Goal: Use online tool/utility: Utilize a website feature to perform a specific function

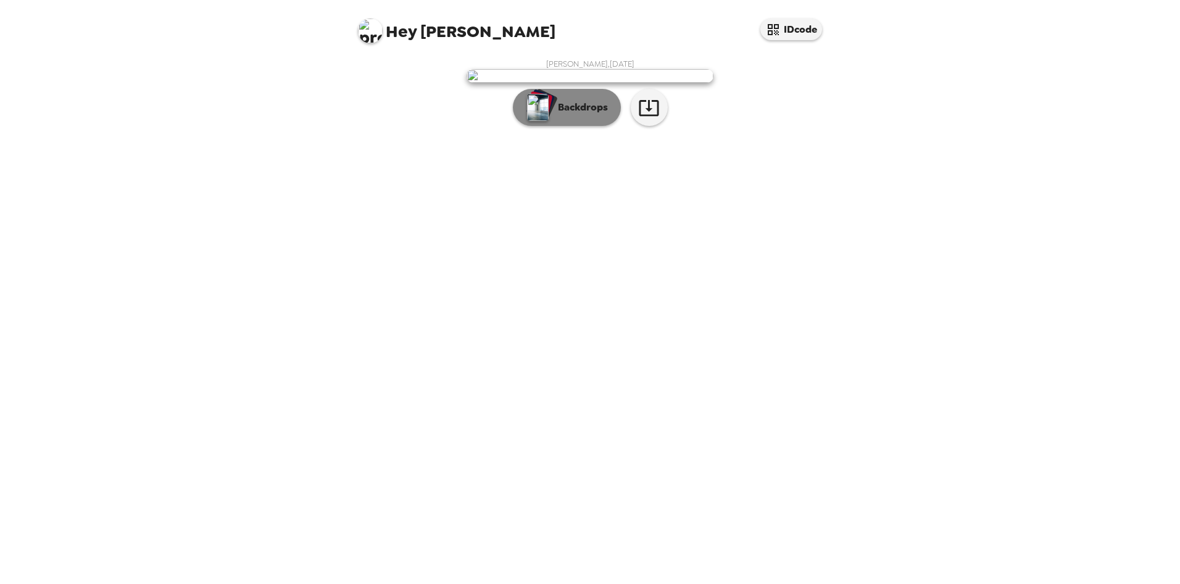
click at [567, 115] on p "Backdrops" at bounding box center [580, 107] width 56 height 15
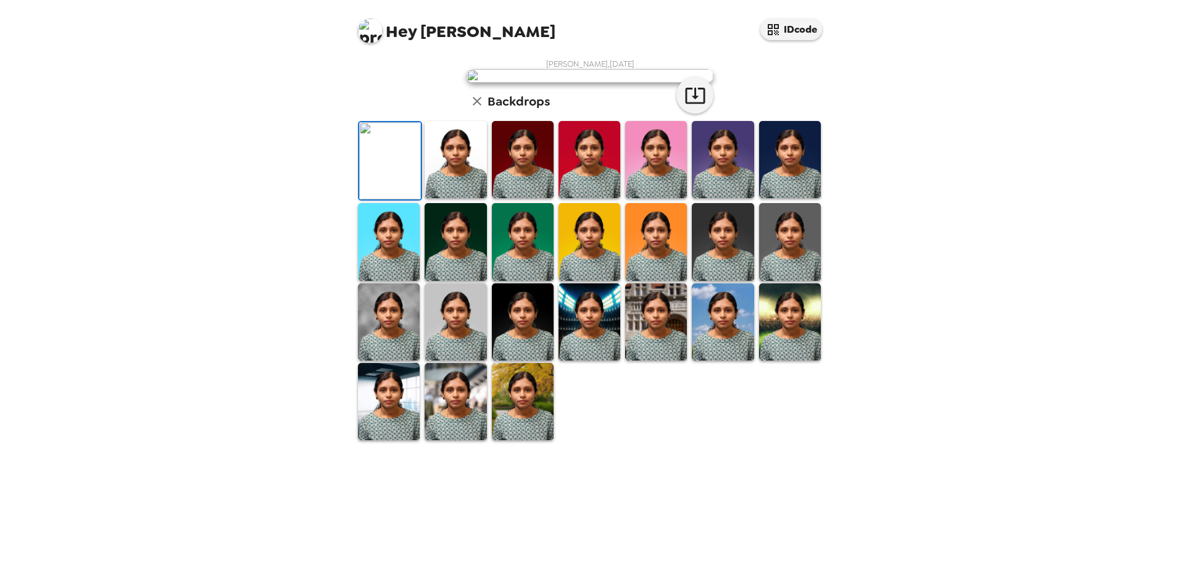
scroll to position [165, 0]
click at [718, 360] on img at bounding box center [723, 321] width 62 height 77
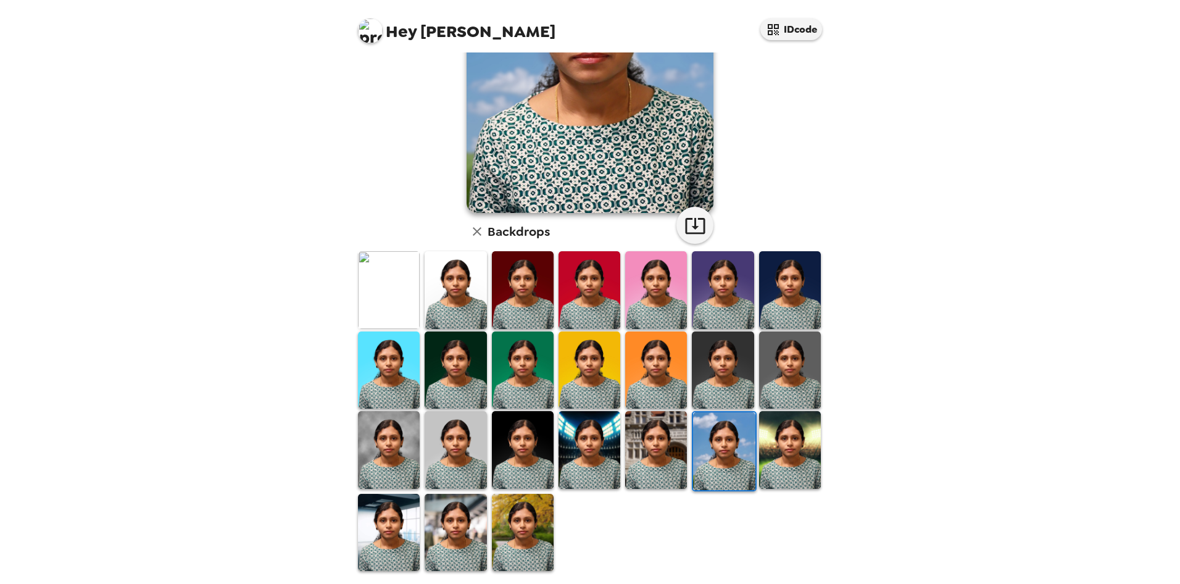
click at [530, 534] on img at bounding box center [523, 532] width 62 height 77
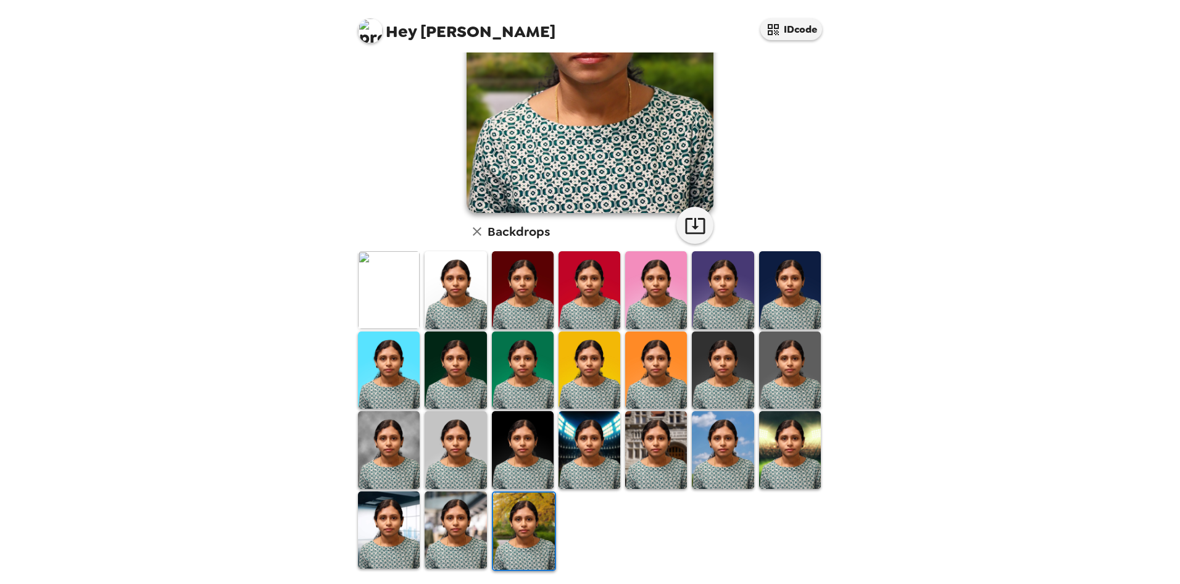
click at [594, 374] on img at bounding box center [590, 369] width 62 height 77
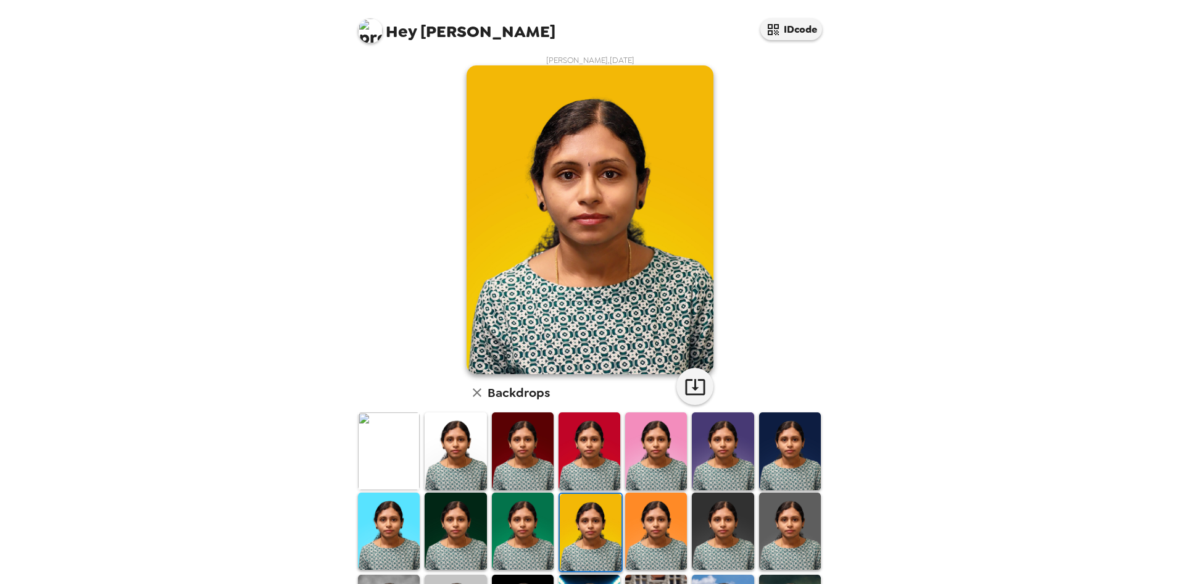
scroll to position [0, 0]
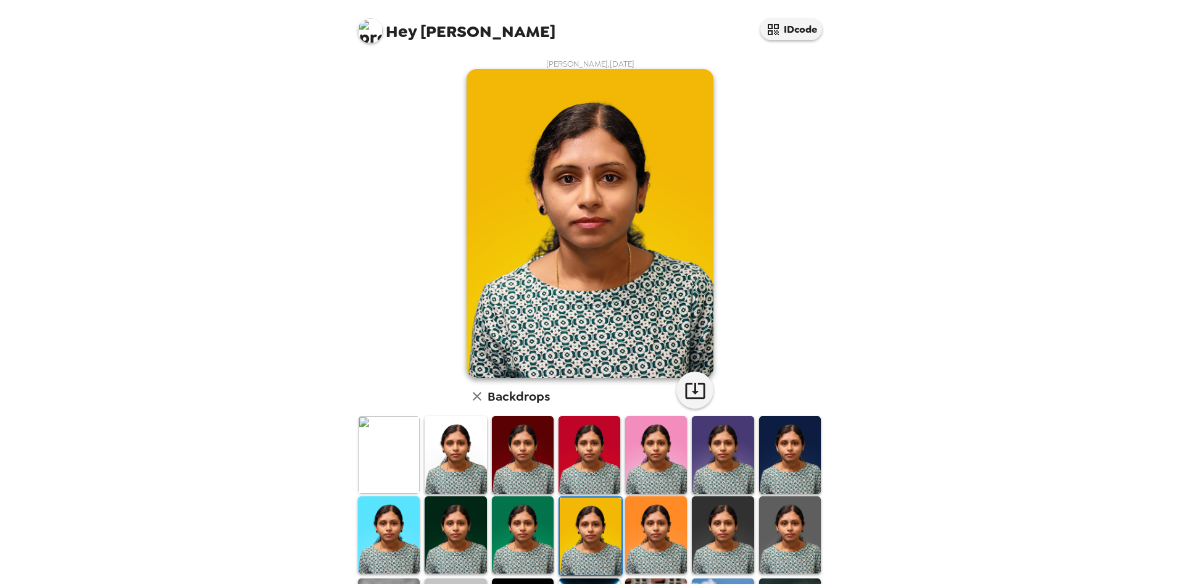
click at [409, 473] on img at bounding box center [389, 454] width 62 height 77
